Goal: Task Accomplishment & Management: Manage account settings

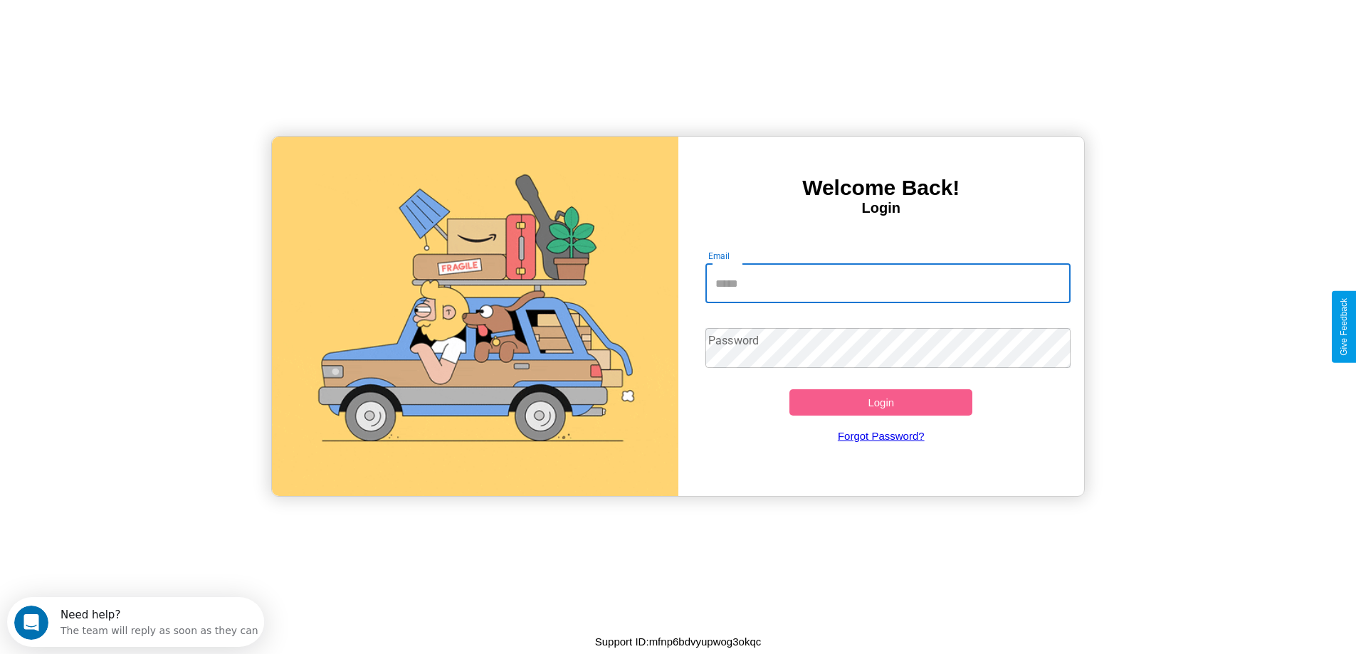
click at [888, 283] on input "Email" at bounding box center [888, 283] width 365 height 40
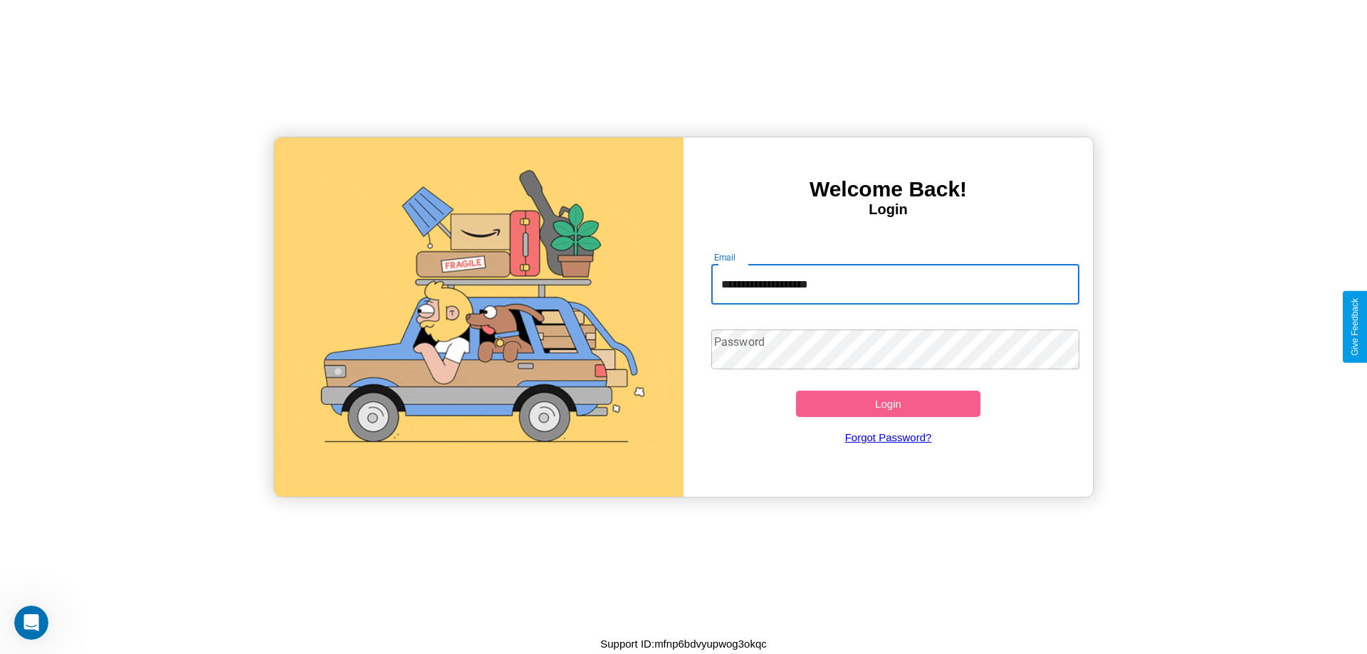
type input "**********"
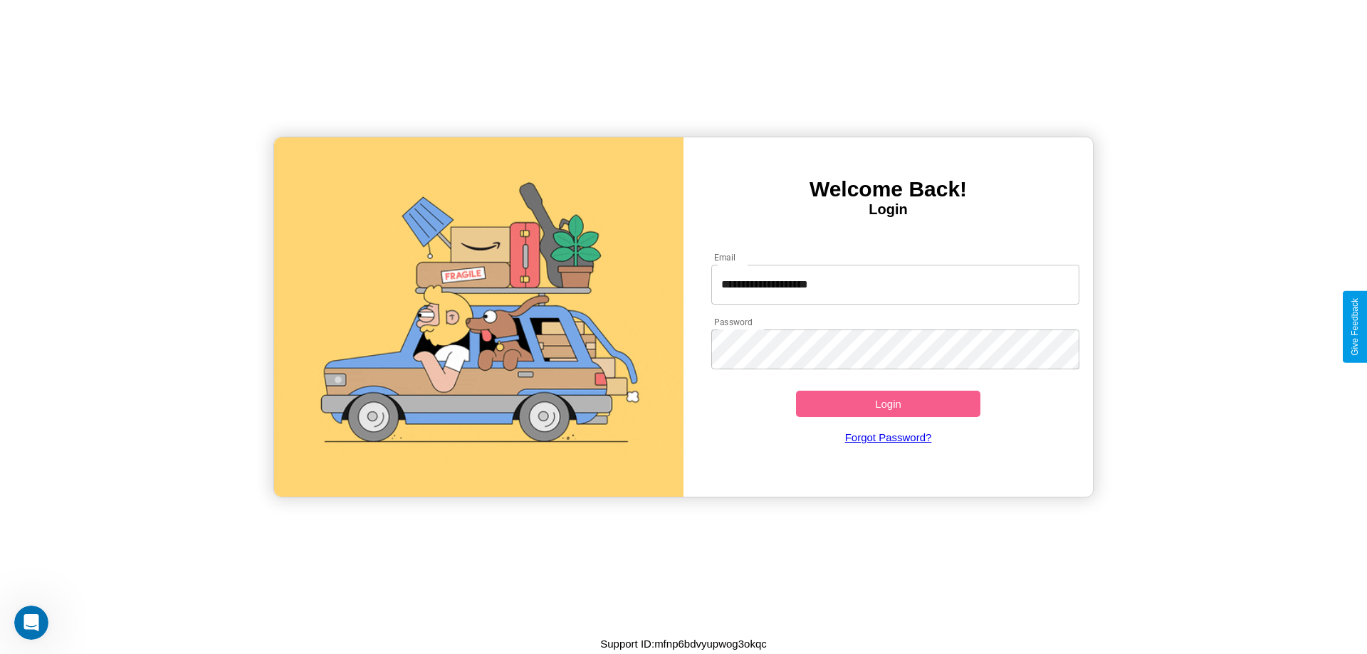
click at [888, 404] on button "Login" at bounding box center [888, 404] width 184 height 26
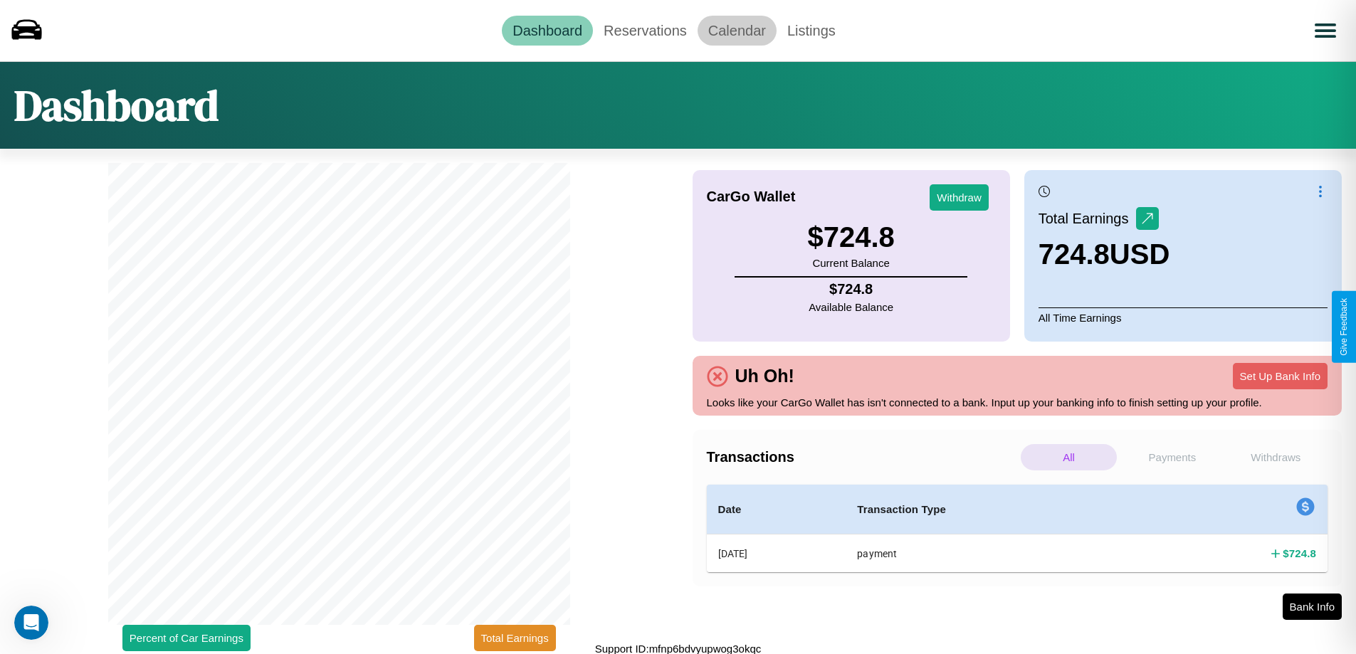
click at [737, 30] on link "Calendar" at bounding box center [737, 31] width 79 height 30
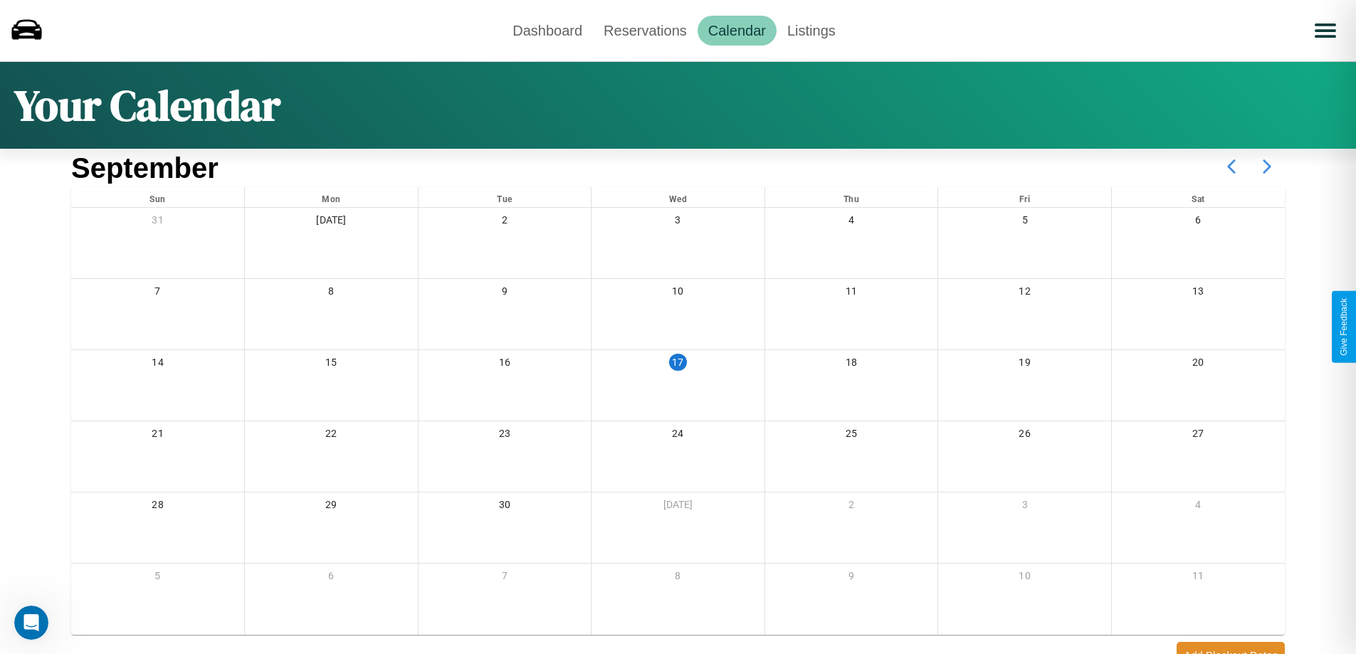
click at [1267, 167] on icon at bounding box center [1267, 167] width 36 height 36
click at [645, 30] on link "Reservations" at bounding box center [645, 31] width 105 height 30
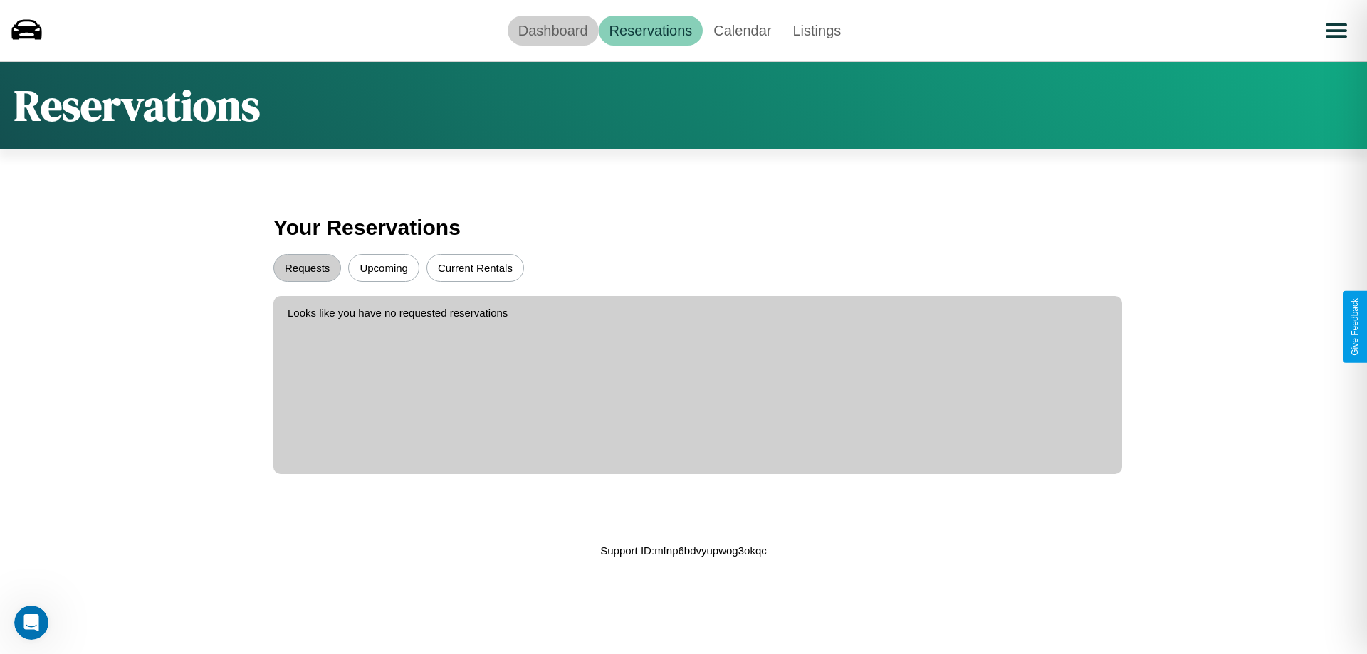
click at [552, 30] on link "Dashboard" at bounding box center [553, 31] width 91 height 30
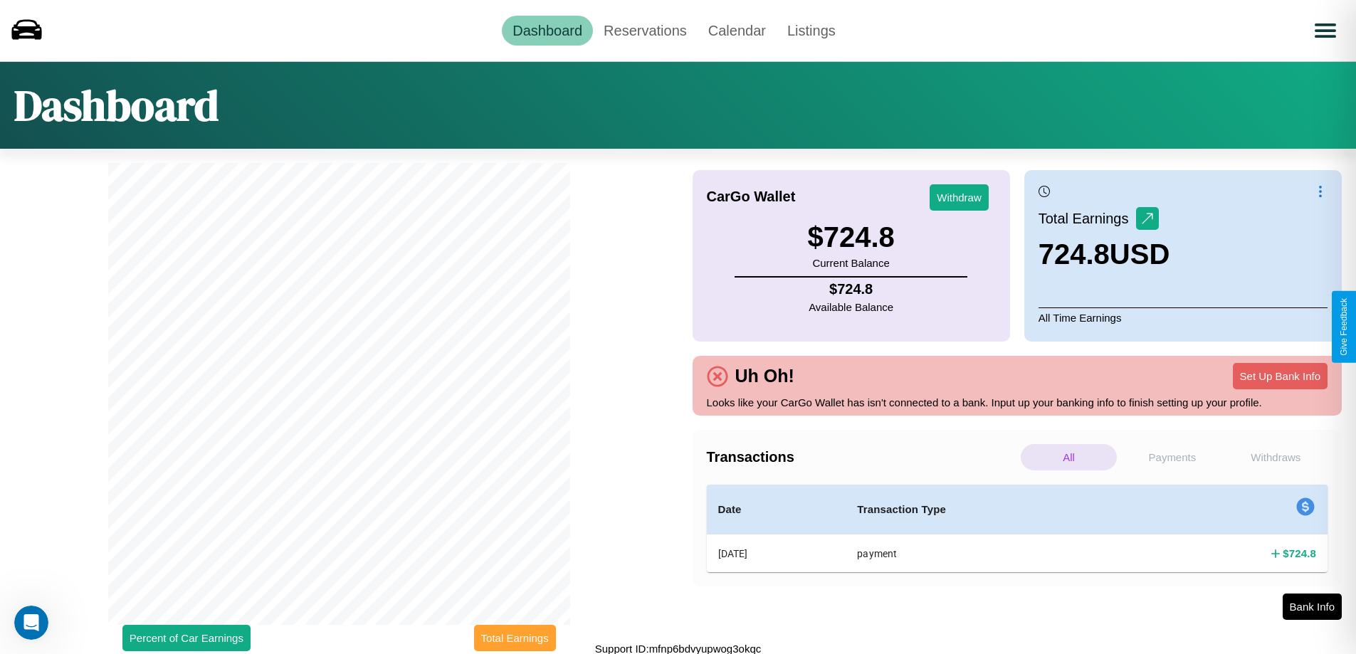
click at [515, 638] on button "Total Earnings" at bounding box center [515, 638] width 82 height 26
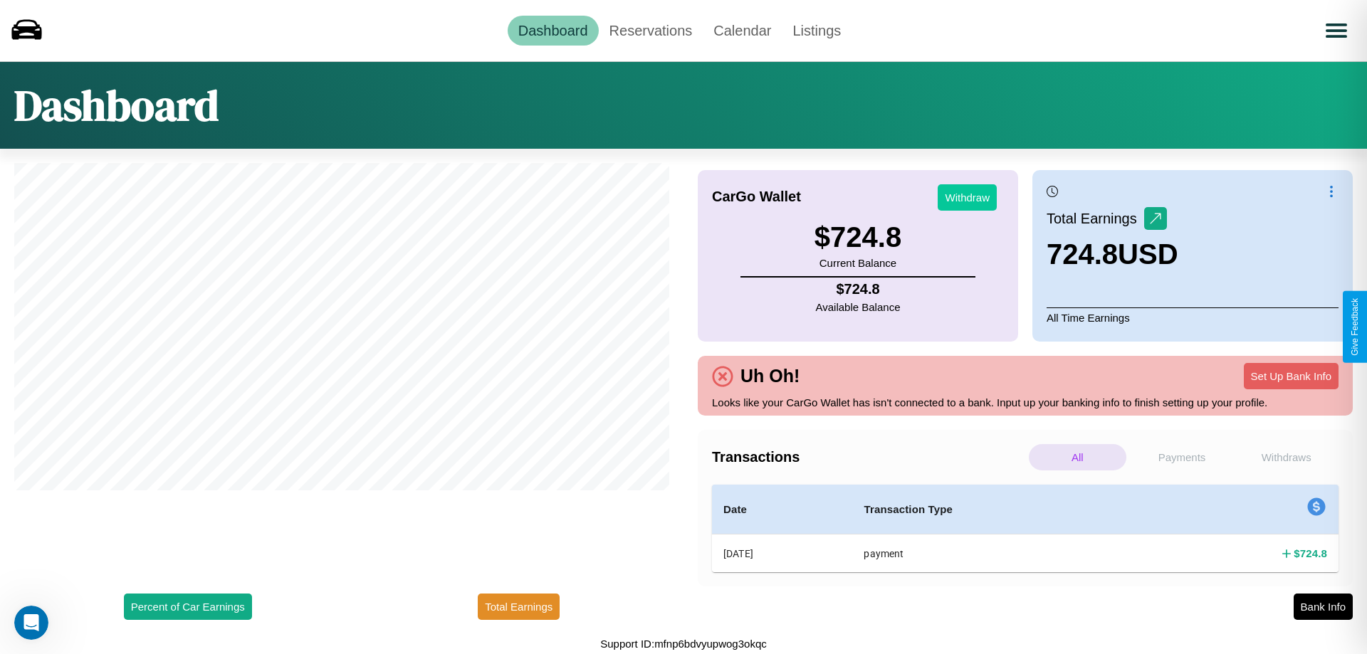
click at [967, 197] on button "Withdraw" at bounding box center [967, 197] width 59 height 26
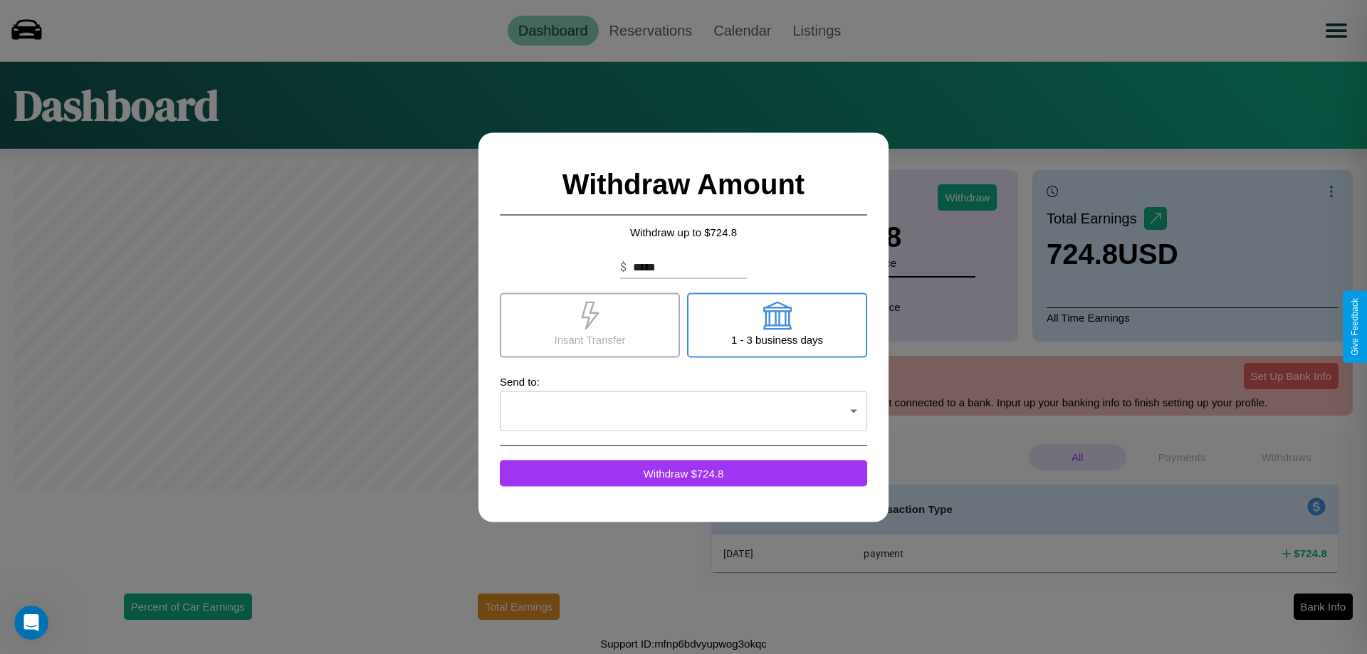
click at [777, 325] on icon at bounding box center [776, 315] width 28 height 28
type input "*"
type input "***"
click at [589, 325] on icon at bounding box center [590, 315] width 18 height 28
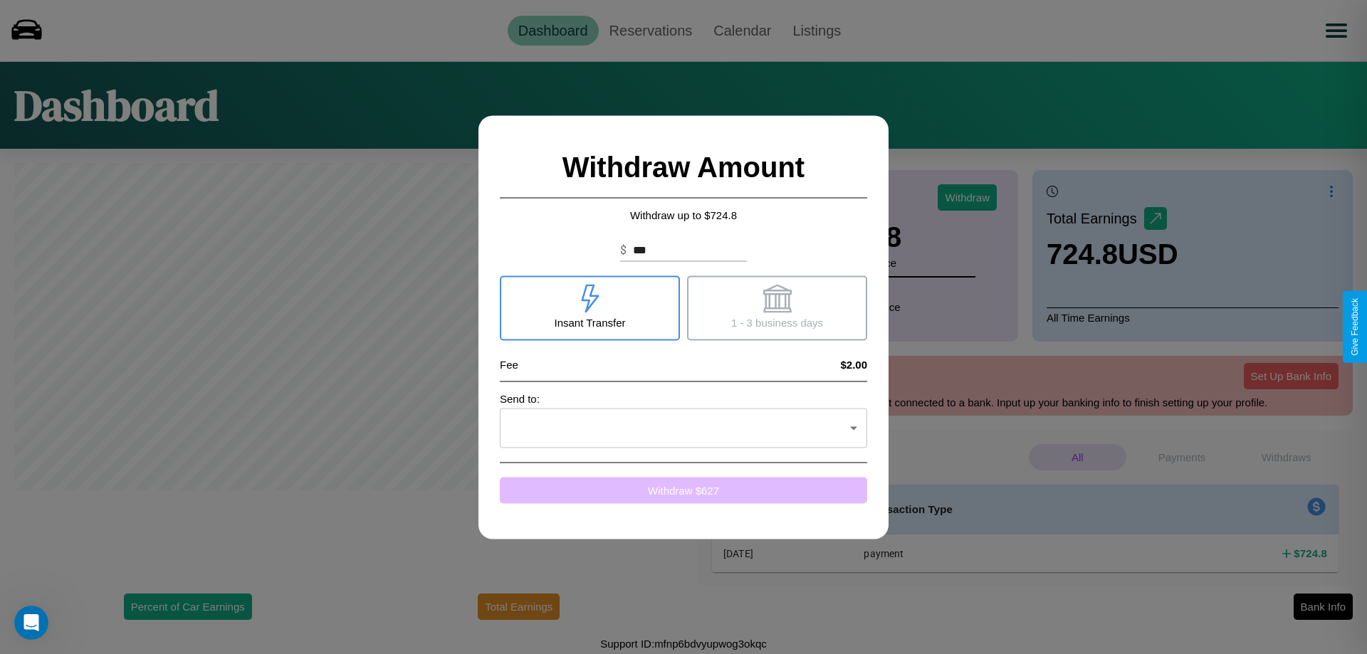
click at [683, 490] on button "Withdraw $ 627" at bounding box center [683, 490] width 367 height 26
